Goal: Transaction & Acquisition: Purchase product/service

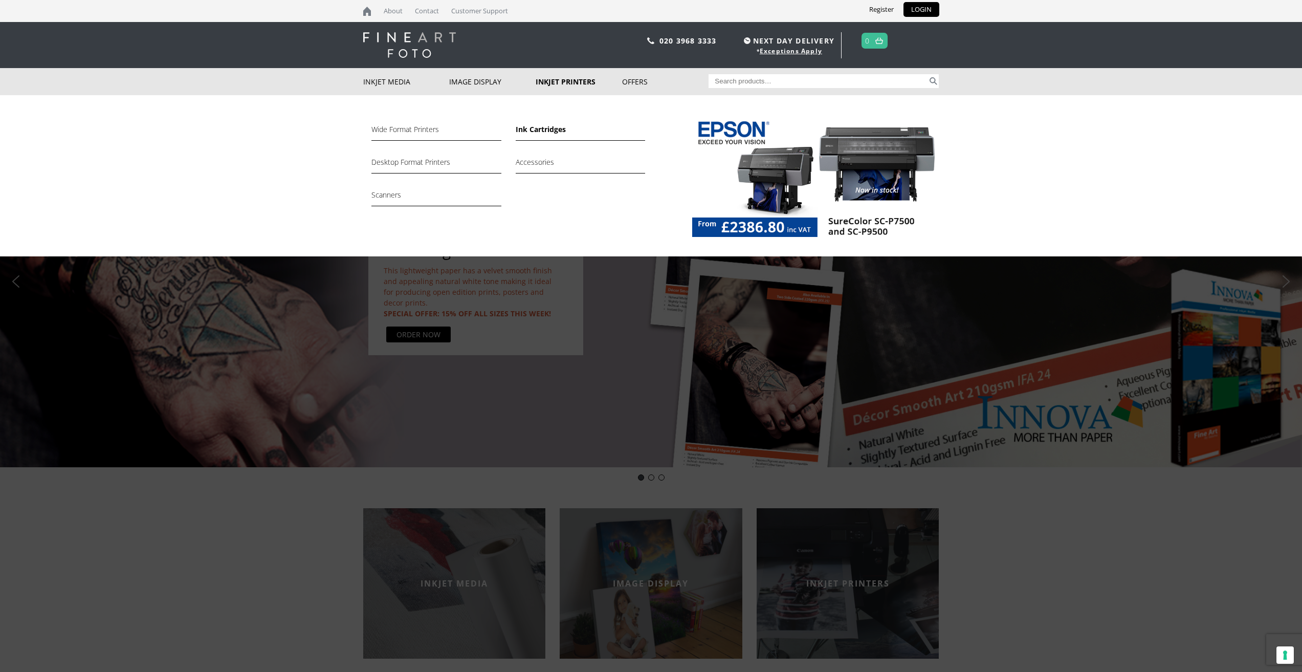
click at [541, 129] on link "Ink Cartridges" at bounding box center [580, 131] width 129 height 17
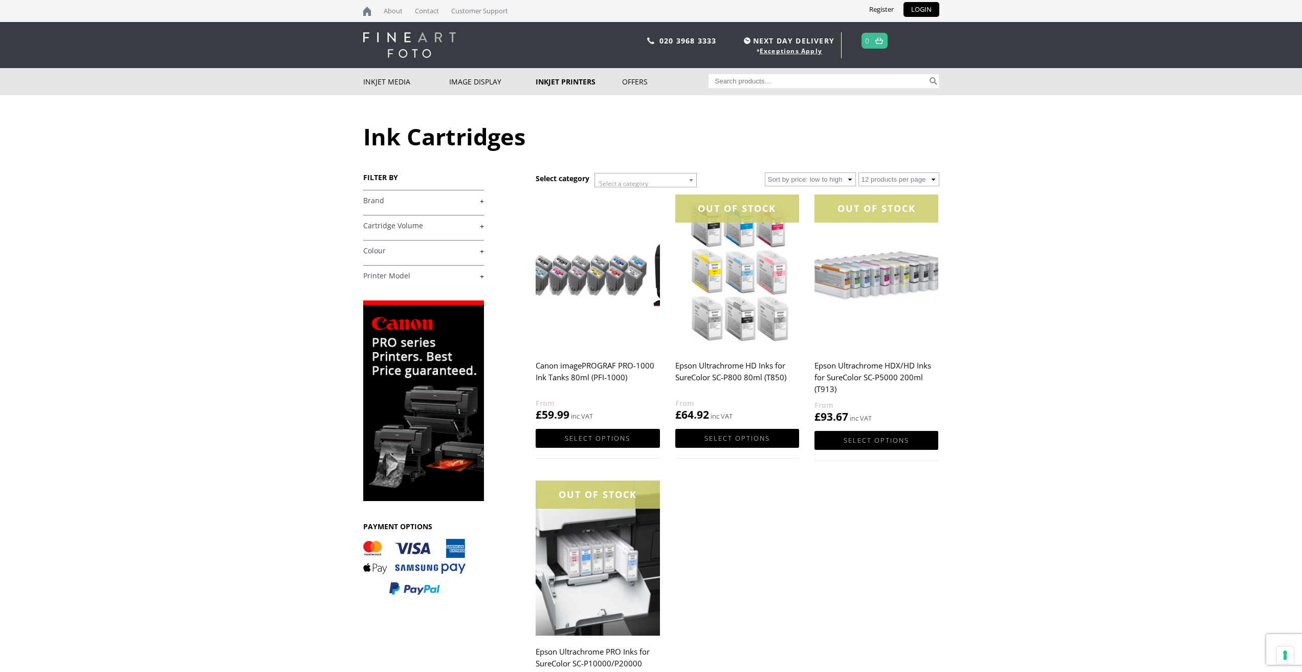
click at [570, 285] on img at bounding box center [598, 271] width 124 height 155
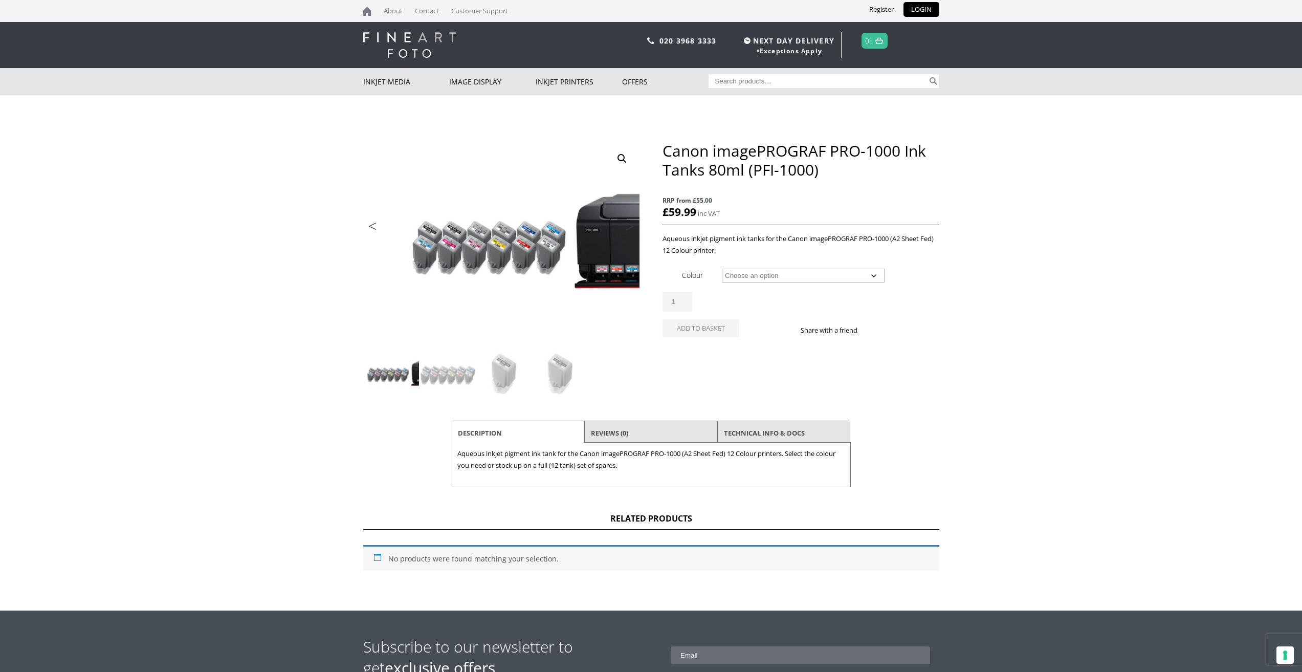
click at [877, 275] on select "Choose an option Matte Black (MK) Photo Black (PK) Cyan Photo Cyan Magenta Phot…" at bounding box center [803, 276] width 163 height 14
click at [722, 269] on select "Choose an option Matte Black (MK) Photo Black (PK) Cyan Photo Cyan Magenta Phot…" at bounding box center [803, 276] width 163 height 14
select select "photo-cyan"
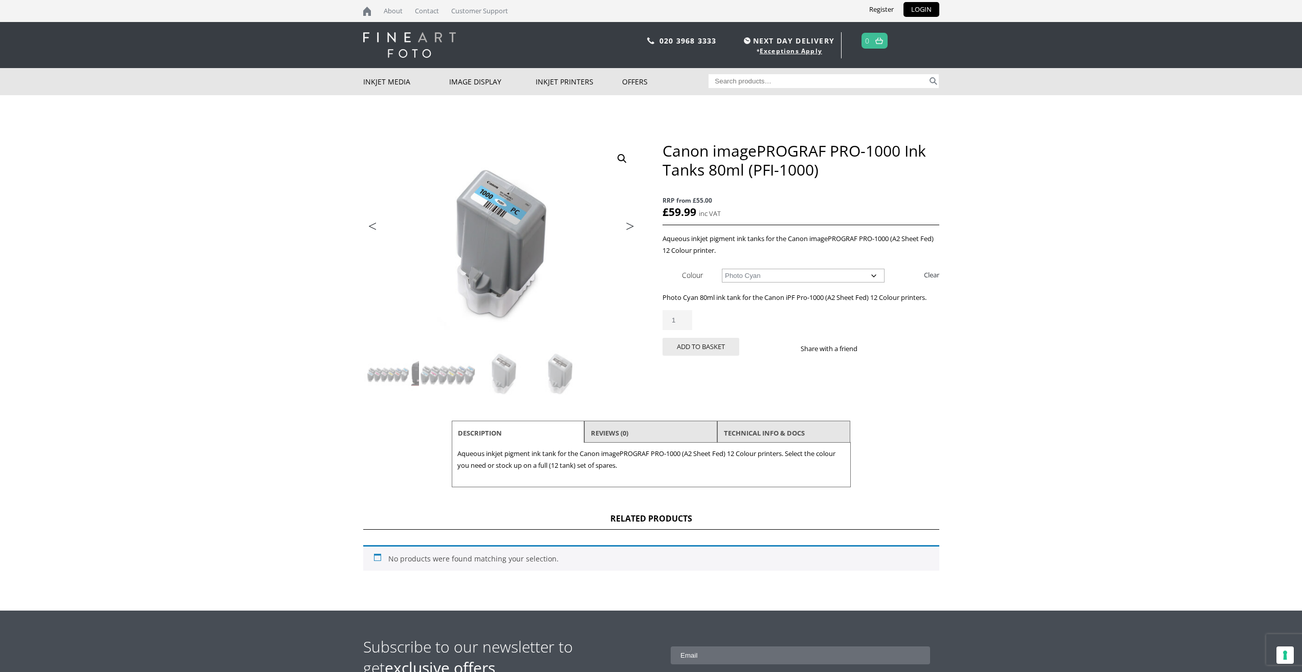
drag, startPoint x: 766, startPoint y: 274, endPoint x: 743, endPoint y: 274, distance: 23.0
click at [743, 274] on select "Choose an option Matte Black (MK) Photo Black (PK) Cyan Photo Cyan Magenta Phot…" at bounding box center [803, 276] width 163 height 14
click at [722, 269] on select "Choose an option Matte Black (MK) Photo Black (PK) Cyan Photo Cyan Magenta Phot…" at bounding box center [803, 276] width 163 height 14
drag, startPoint x: 899, startPoint y: 149, endPoint x: 666, endPoint y: 151, distance: 232.3
click at [666, 151] on h1 "Canon imagePROGRAF PRO-1000 Ink Tanks 80ml (PFI-1000)" at bounding box center [801, 160] width 276 height 38
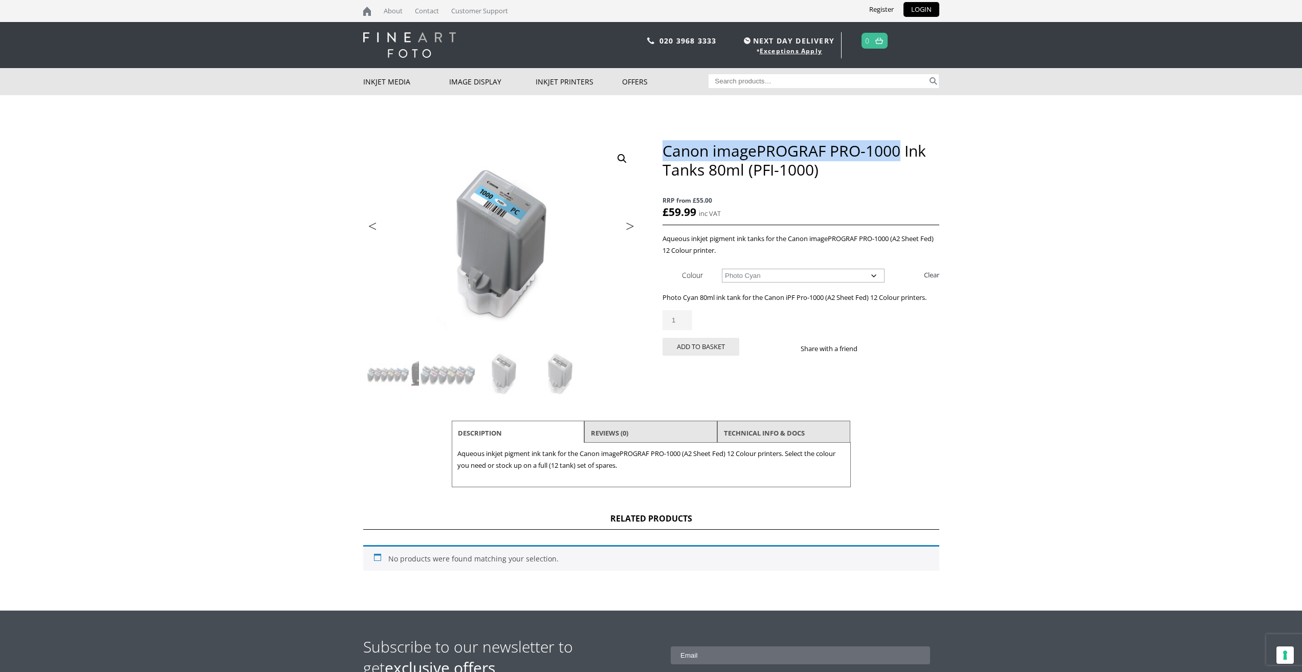
copy h1 "Canon imagePROGRAF PRO-1000"
click at [228, 173] on body "NEXT DAY DELIVERY * Exceptions Apply About Contact Customer Support Register LO…" at bounding box center [651, 336] width 1302 height 672
